Goal: Download file/media

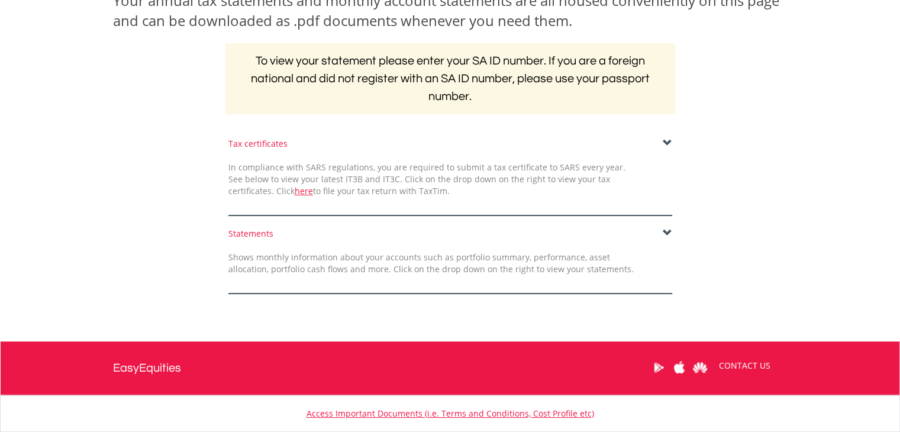
scroll to position [237, 0]
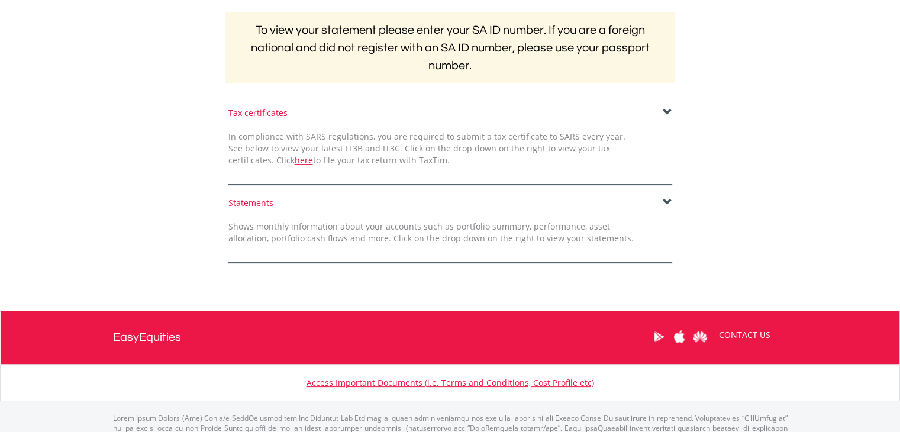
click at [661, 198] on div "Statements" at bounding box center [450, 203] width 444 height 12
click at [668, 203] on span at bounding box center [666, 202] width 9 height 9
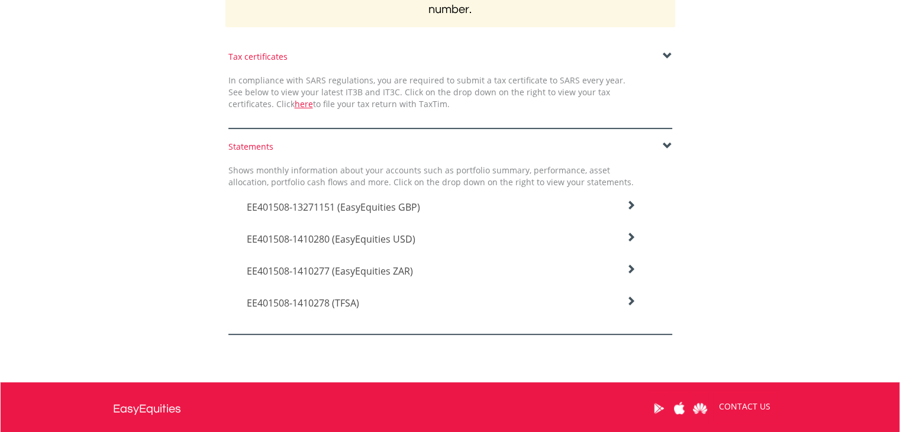
scroll to position [296, 0]
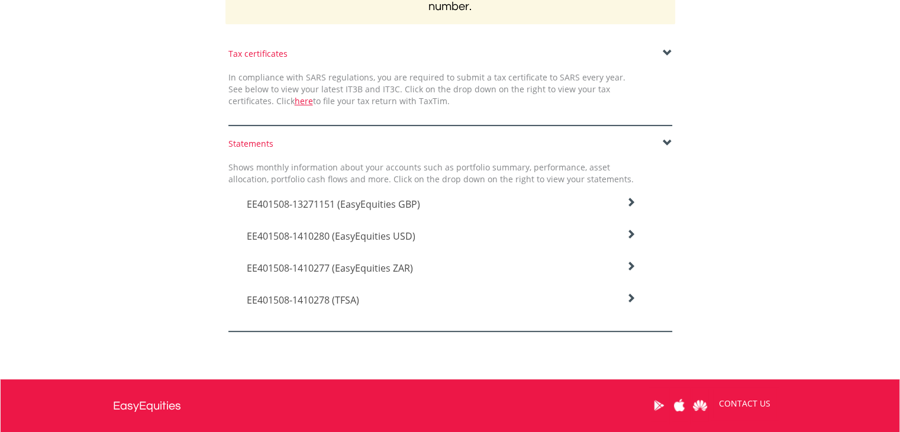
click at [332, 297] on span "EE401508-1410278 (TFSA)" at bounding box center [303, 299] width 112 height 13
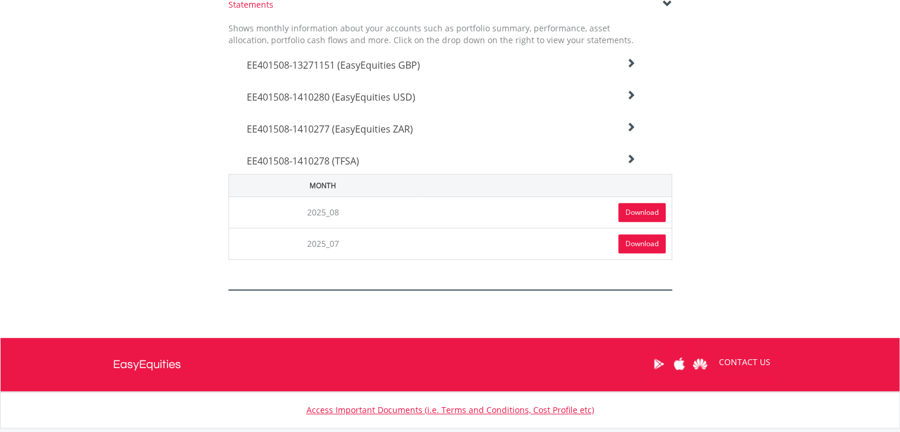
scroll to position [473, 0]
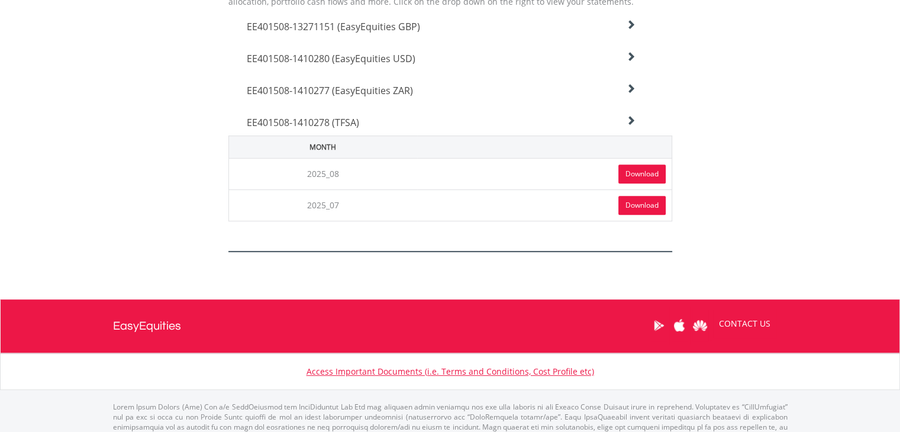
click at [630, 119] on icon at bounding box center [630, 120] width 9 height 9
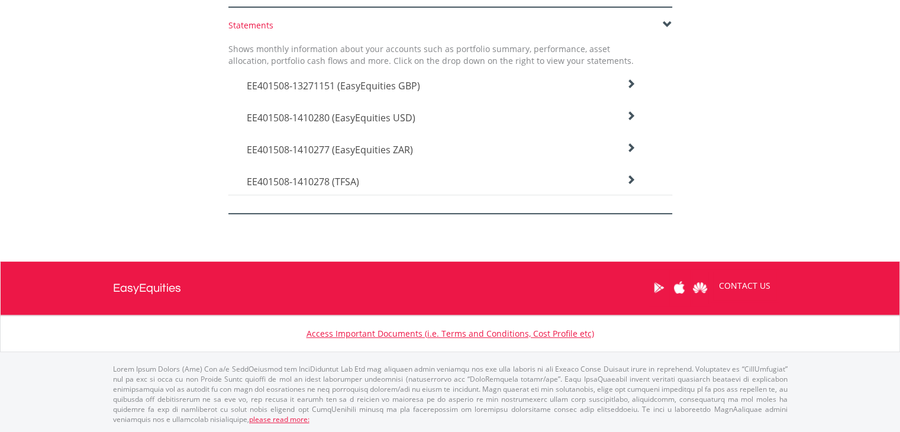
scroll to position [412, 0]
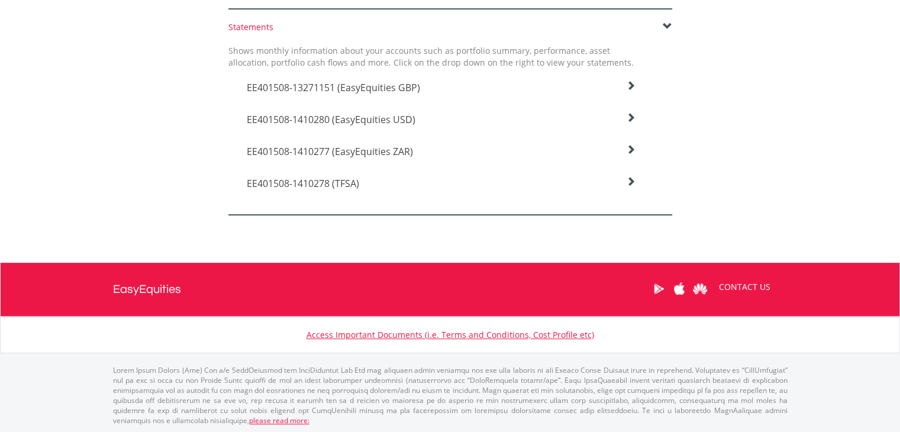
click at [625, 180] on h4 "EE401508-1410278 (TFSA)" at bounding box center [441, 183] width 389 height 14
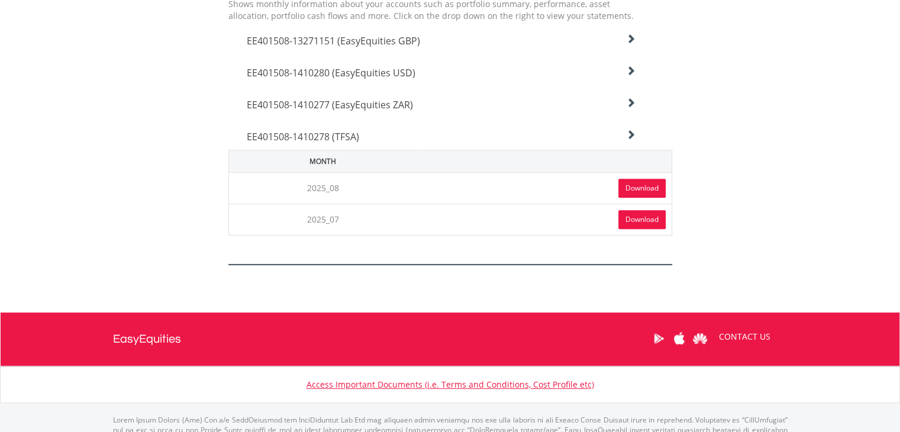
scroll to position [473, 0]
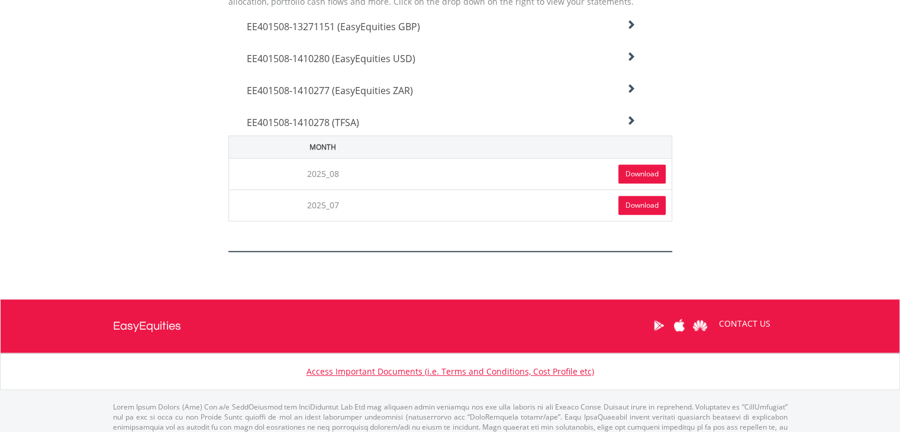
click at [646, 179] on link "Download" at bounding box center [641, 173] width 47 height 19
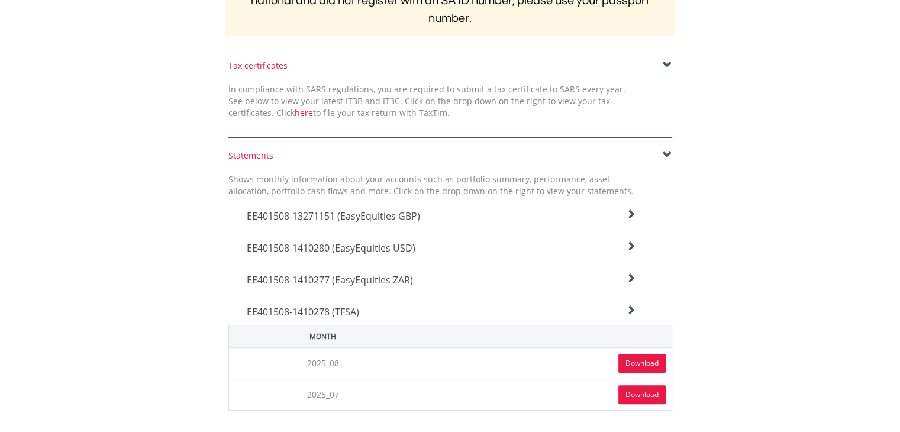
scroll to position [237, 0]
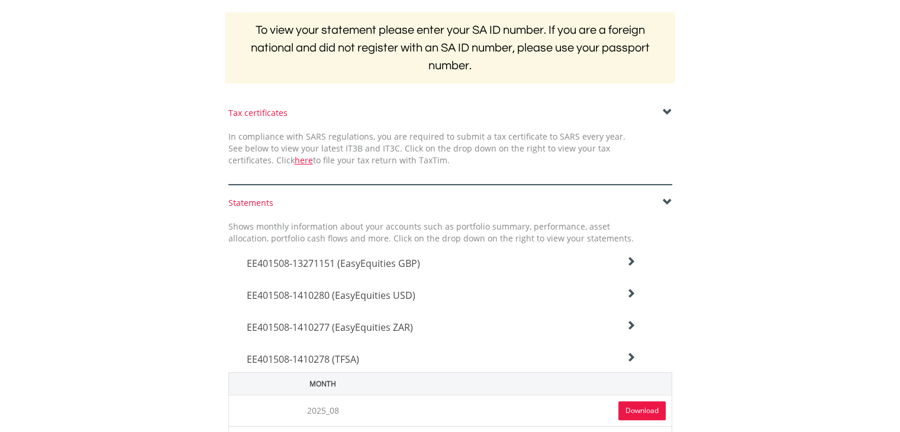
click at [627, 324] on icon at bounding box center [630, 325] width 9 height 9
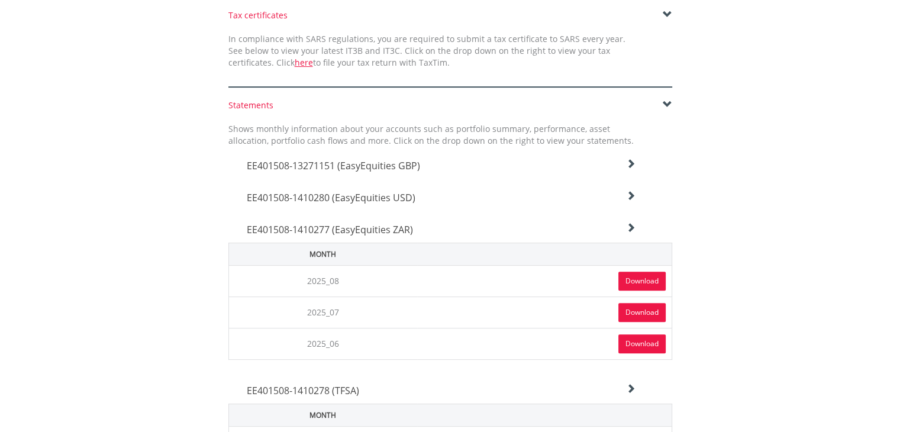
scroll to position [355, 0]
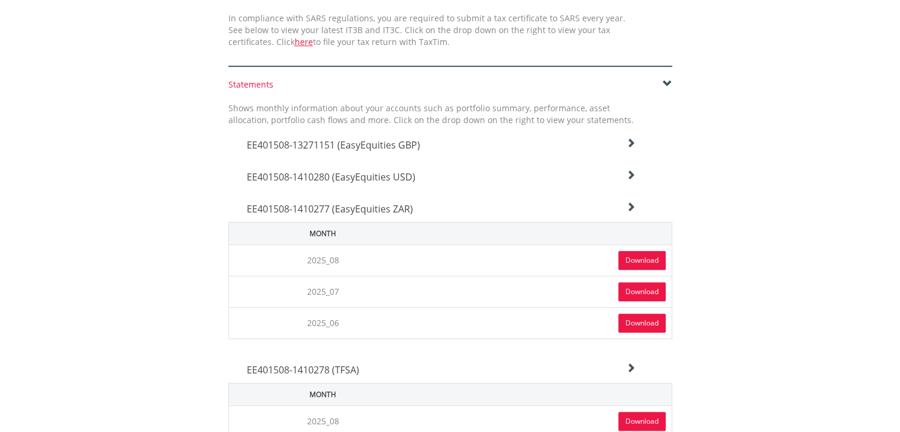
click at [616, 203] on h4 "EE401508-1410277 (EasyEquities ZAR)" at bounding box center [441, 209] width 389 height 14
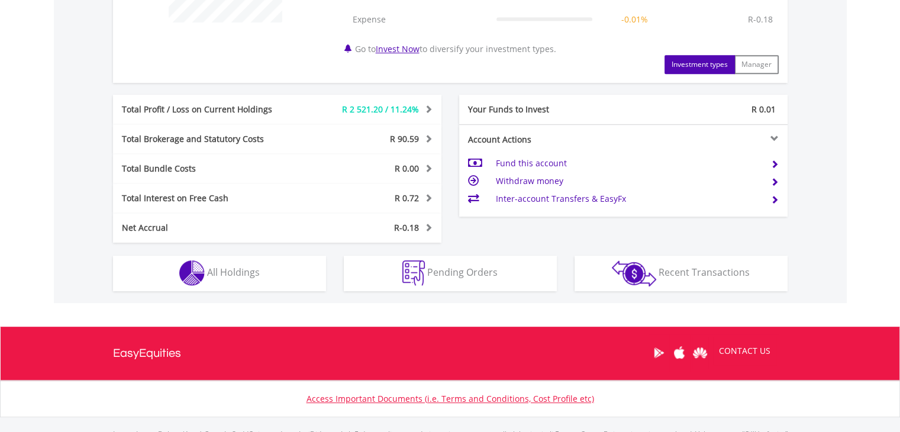
scroll to position [592, 0]
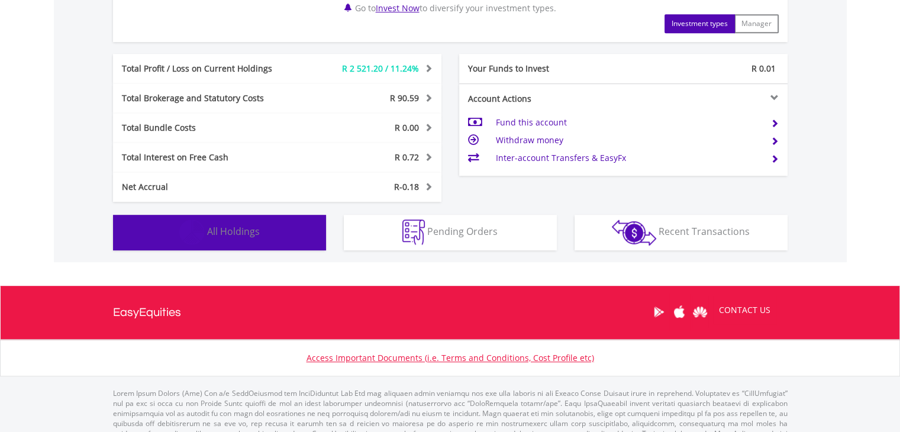
click at [286, 238] on button "Holdings All Holdings" at bounding box center [219, 232] width 213 height 35
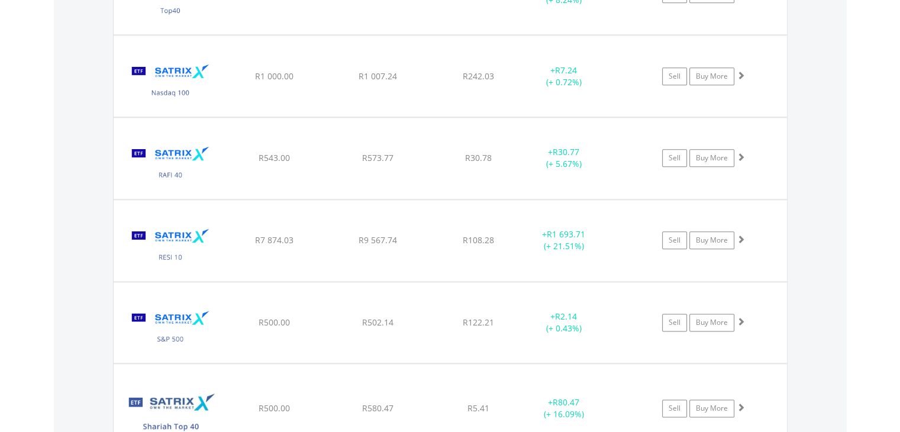
scroll to position [1527, 0]
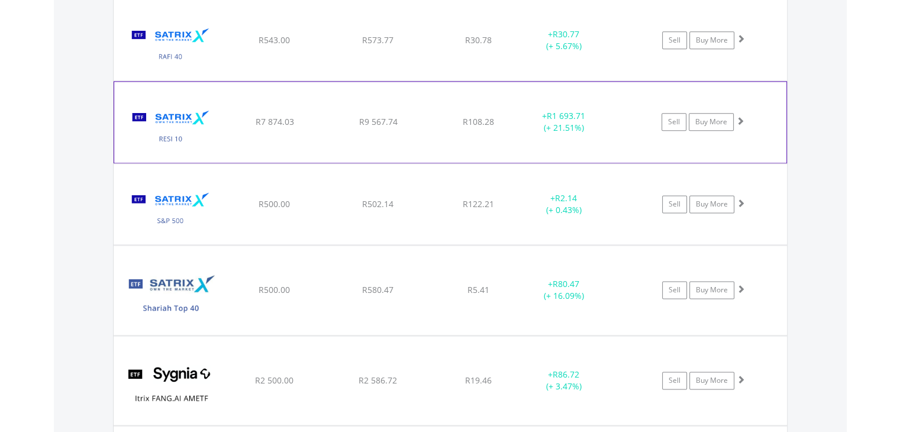
click at [322, 131] on div "﻿ Satrix RESI ETF R7 874.03 R9 567.74 R108.28 + R1 693.71 (+ 21.51%) Sell Buy M…" at bounding box center [450, 122] width 672 height 80
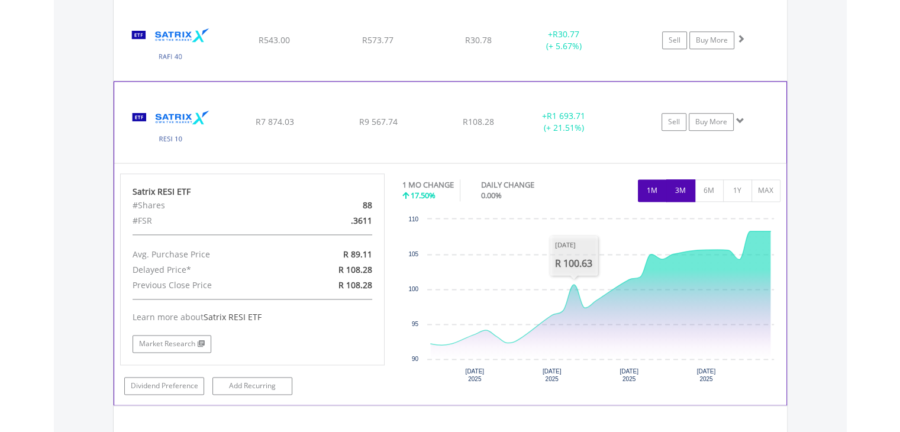
click at [686, 187] on button "3M" at bounding box center [680, 190] width 29 height 22
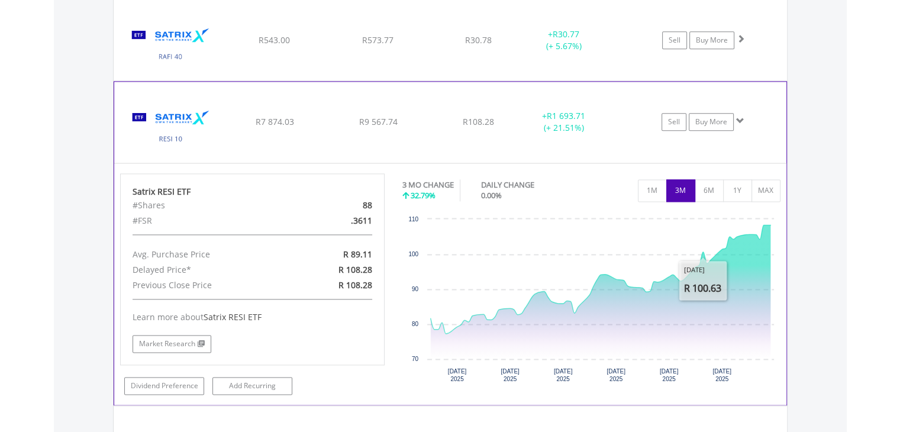
click at [592, 144] on div "﻿ Satrix RESI ETF R7 874.03 R9 567.74 R108.28 + R1 693.71 (+ 21.51%) Sell Buy M…" at bounding box center [450, 122] width 672 height 80
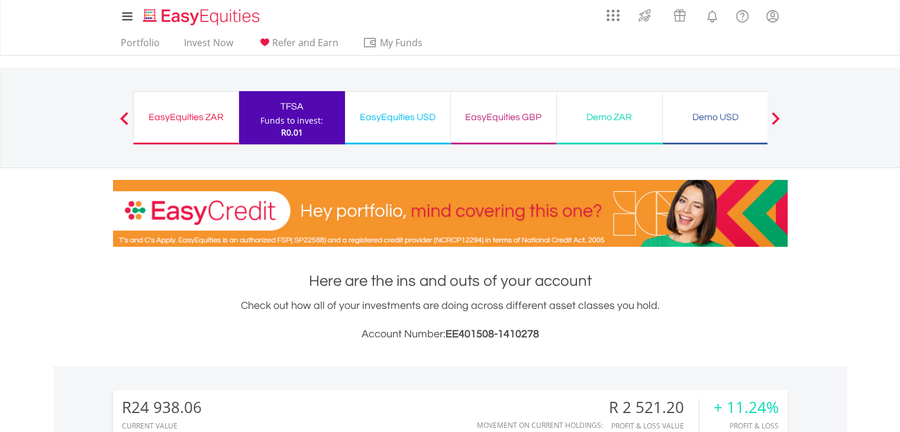
scroll to position [0, 0]
